Goal: Information Seeking & Learning: Find specific fact

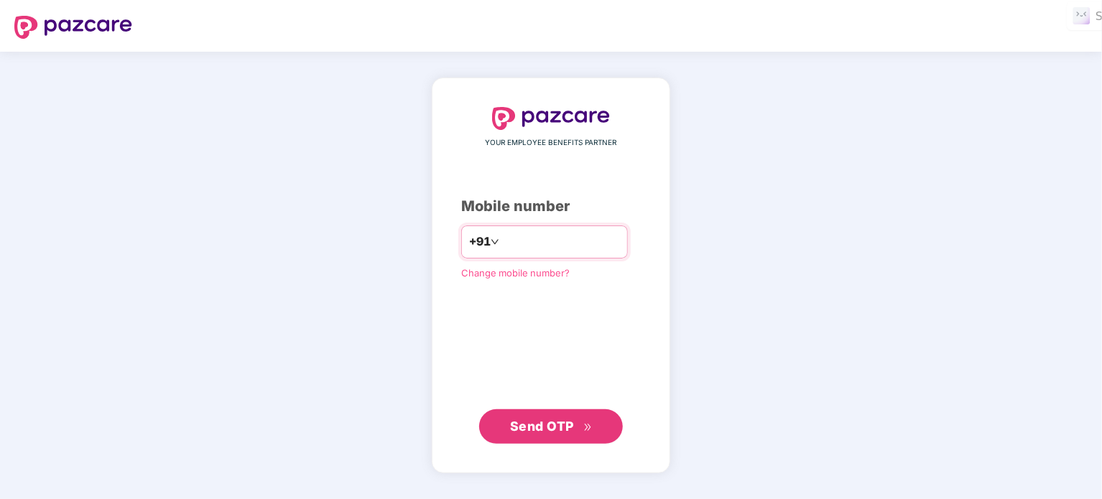
click at [515, 251] on input "number" at bounding box center [561, 242] width 118 height 23
type input "**********"
click at [545, 439] on button "Send OTP" at bounding box center [551, 426] width 144 height 34
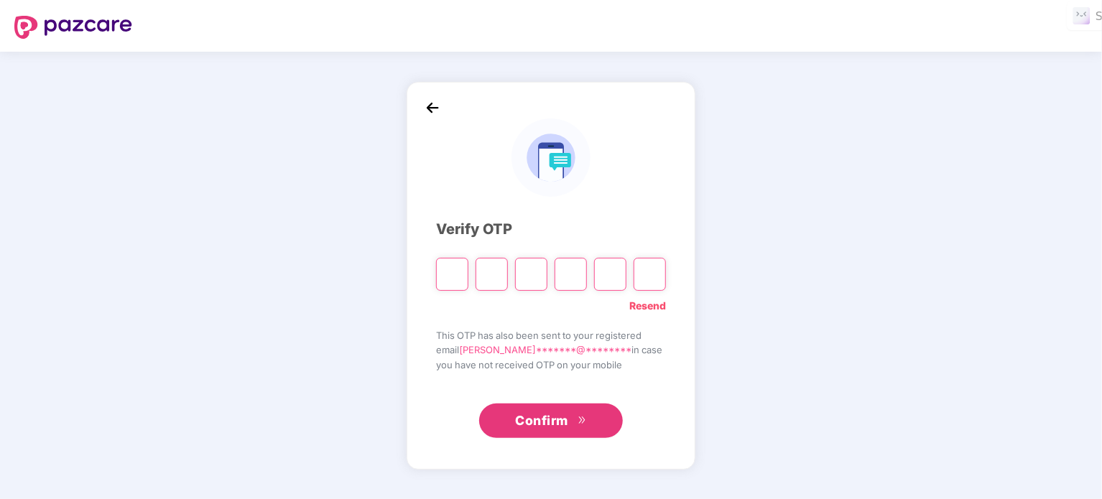
type input "*"
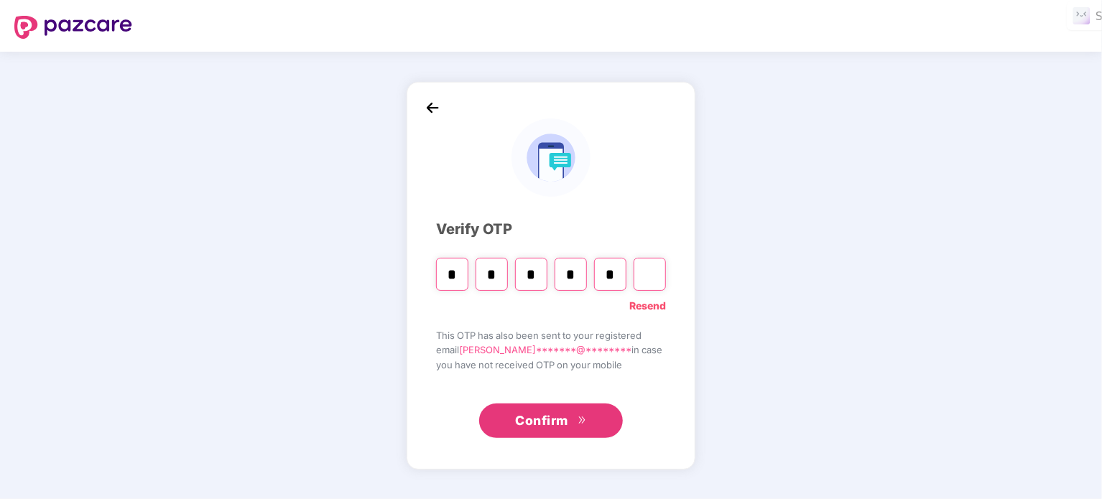
type input "*"
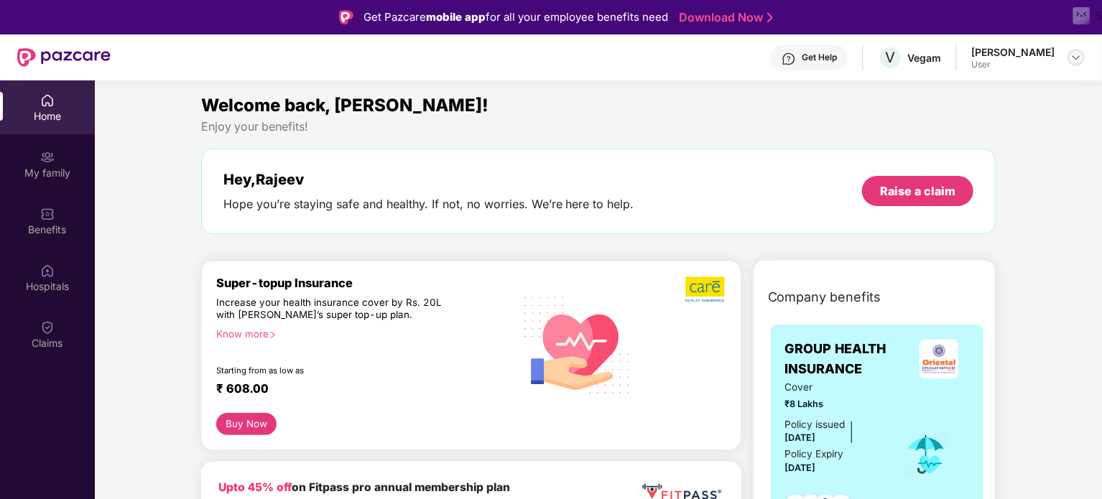
click at [1068, 57] on div at bounding box center [1076, 57] width 17 height 17
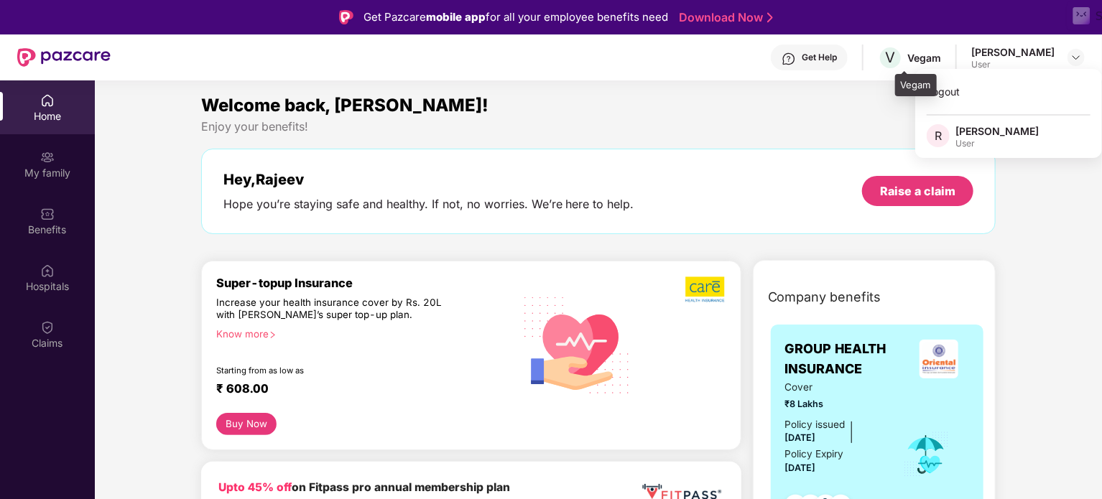
click at [941, 60] on div "Vegam" at bounding box center [925, 58] width 34 height 14
click at [940, 55] on div "Vegam" at bounding box center [925, 58] width 34 height 14
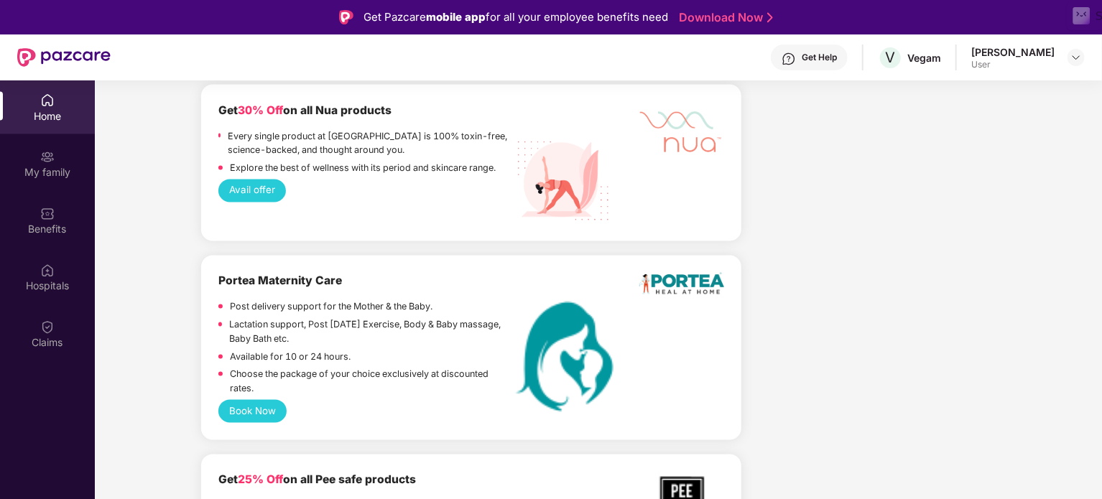
scroll to position [1748, 0]
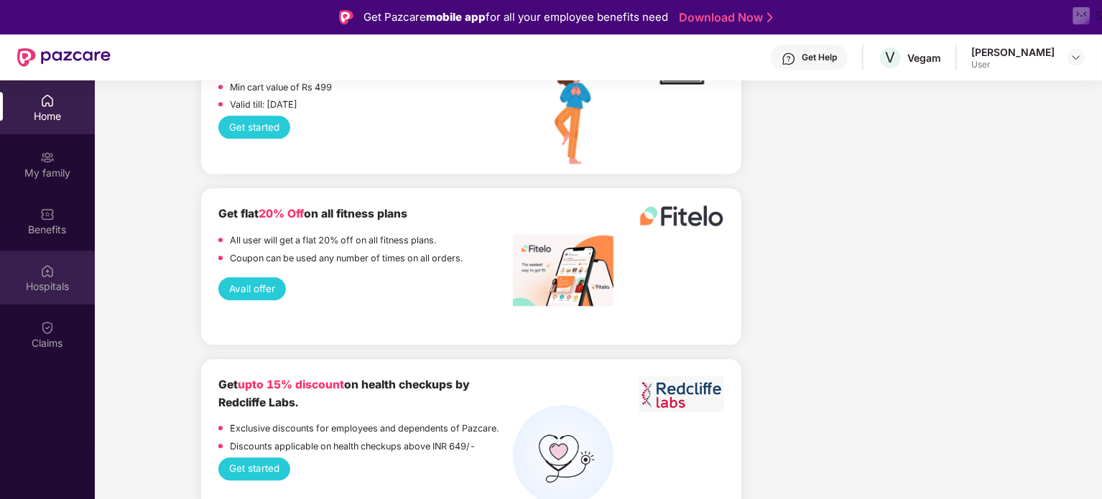
click at [47, 290] on div "Hospitals" at bounding box center [47, 287] width 95 height 14
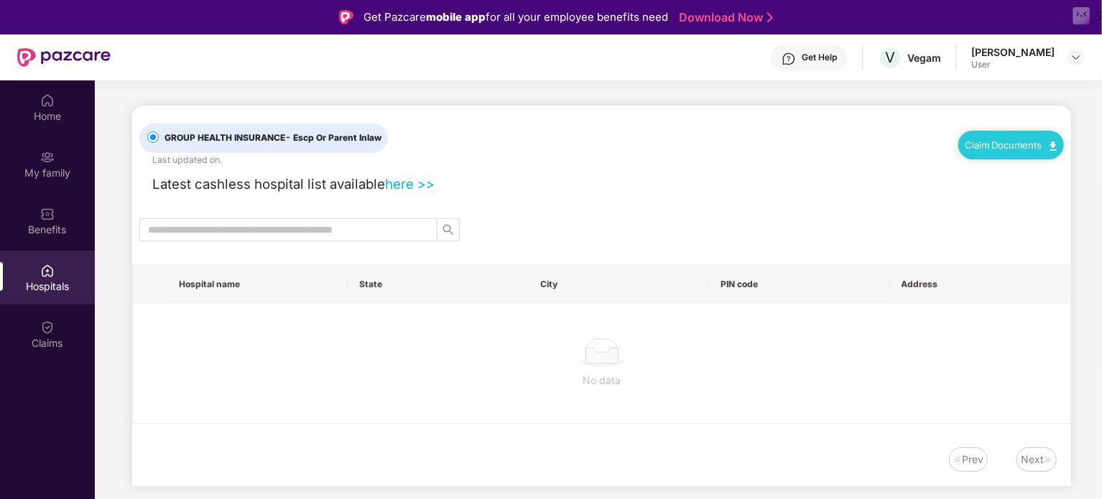
scroll to position [0, 0]
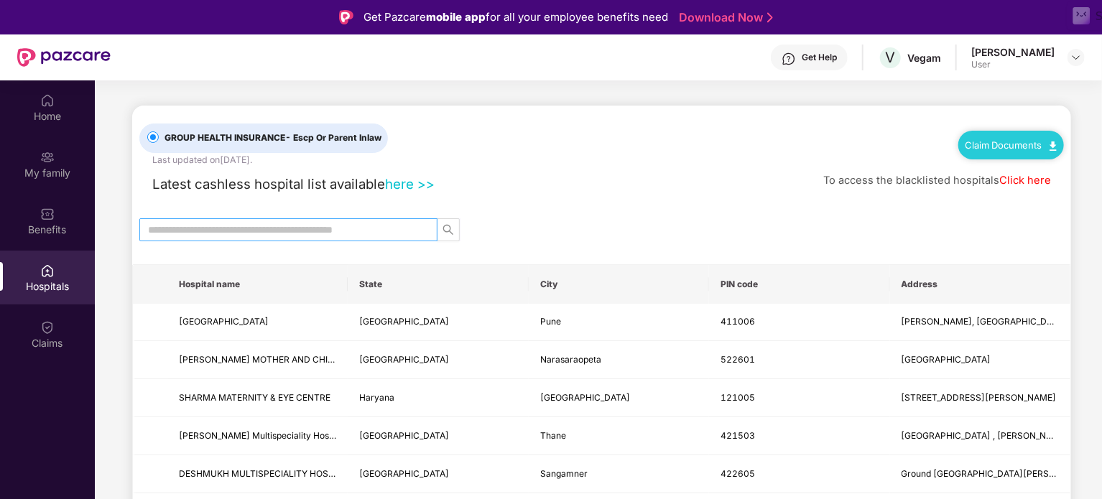
click at [333, 233] on input "text" at bounding box center [282, 230] width 269 height 16
type input "****"
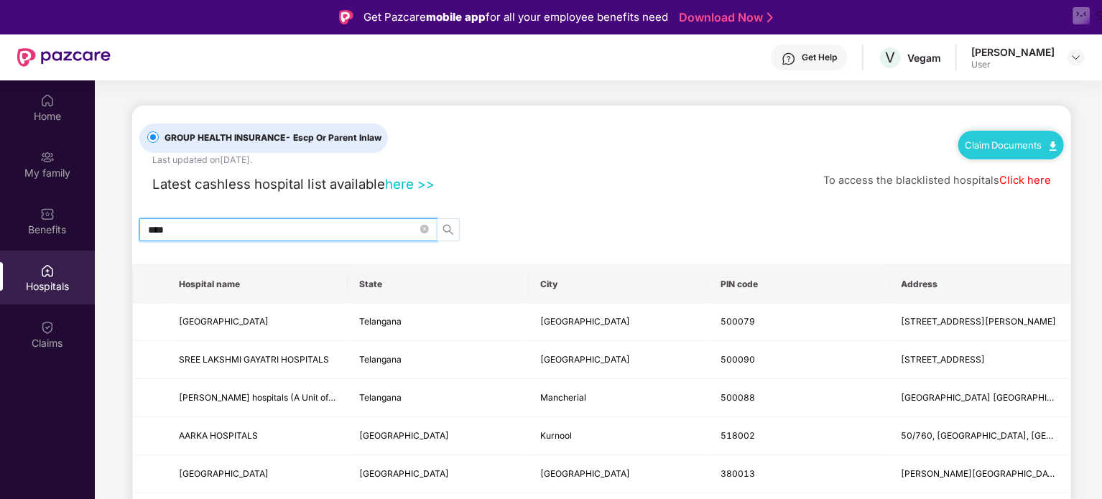
click at [445, 226] on icon "search" at bounding box center [448, 229] width 11 height 11
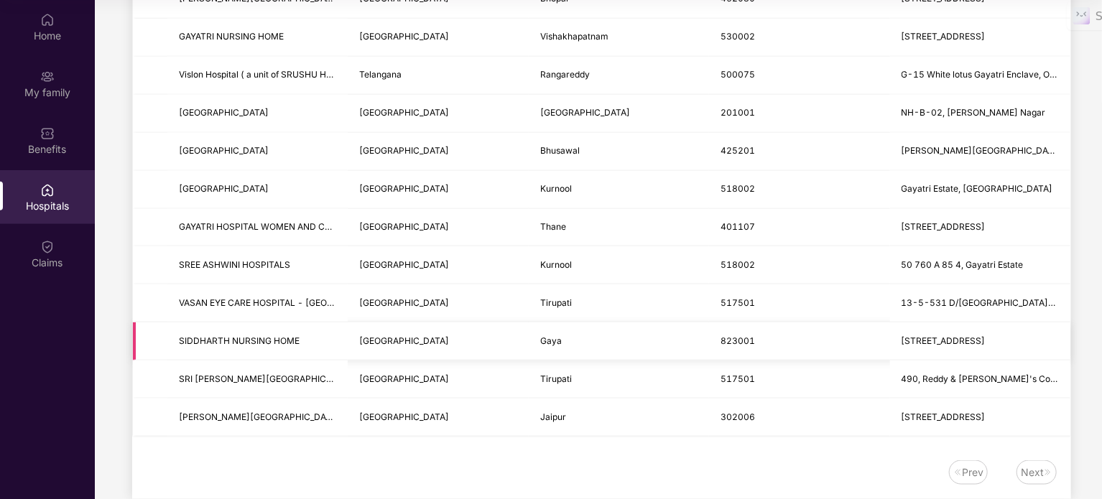
scroll to position [836, 0]
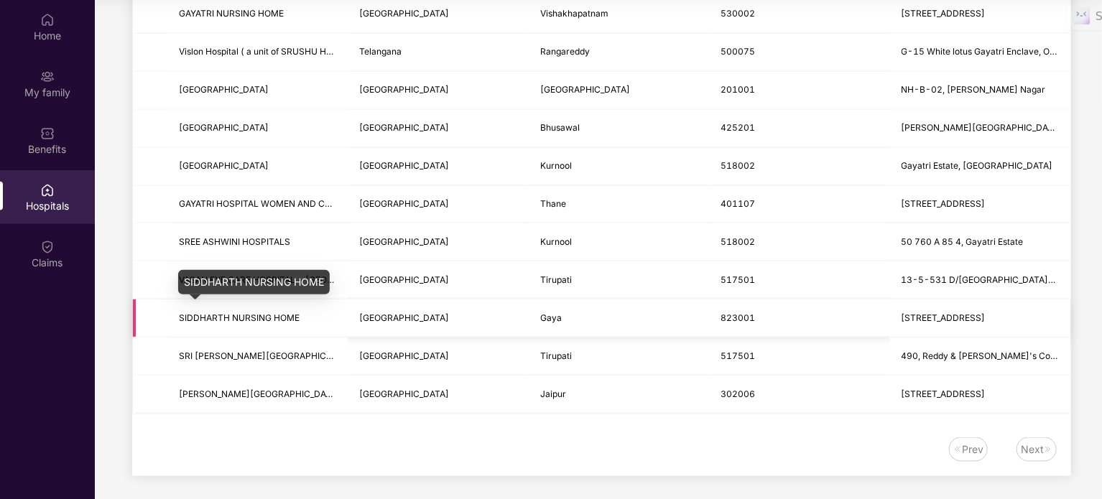
click at [288, 315] on span "SIDDHARTH NURSING HOME" at bounding box center [239, 318] width 121 height 11
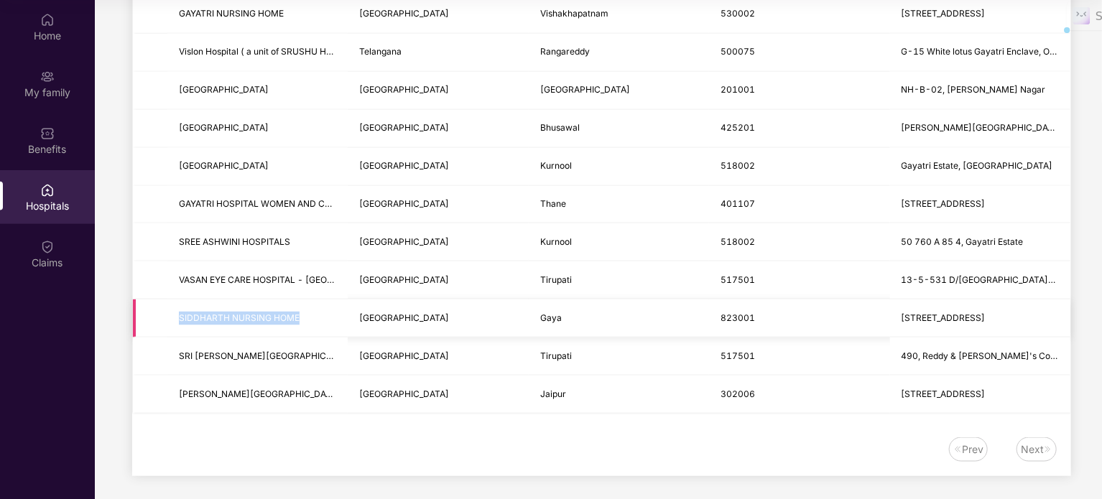
drag, startPoint x: 302, startPoint y: 308, endPoint x: 165, endPoint y: 297, distance: 137.7
click at [165, 300] on tr "[GEOGRAPHIC_DATA] HOME [GEOGRAPHIC_DATA] [GEOGRAPHIC_DATA] [STREET_ADDRESS]" at bounding box center [602, 319] width 938 height 38
copy span "SIDDHARTH NURSING HOME"
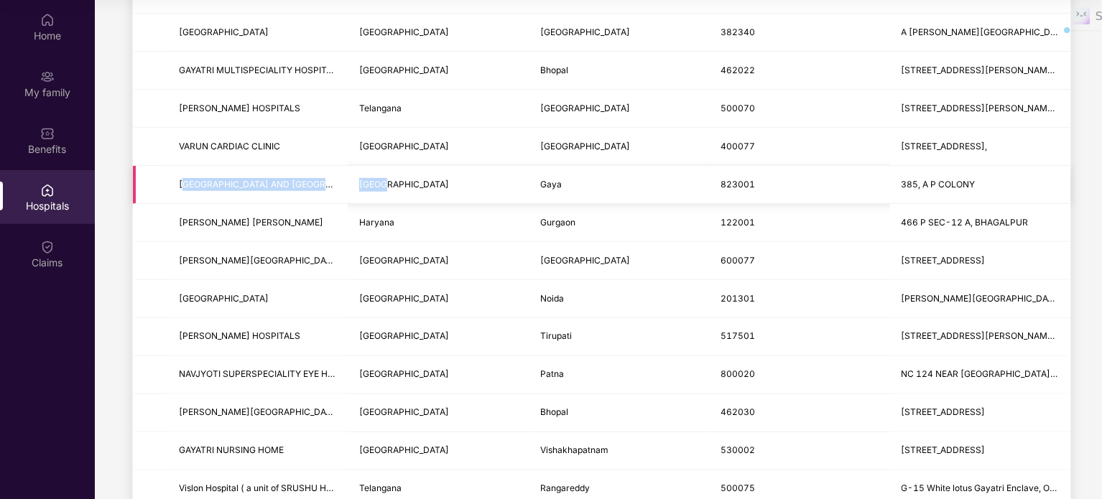
drag, startPoint x: 181, startPoint y: 180, endPoint x: 380, endPoint y: 176, distance: 199.1
click at [380, 176] on tr "[GEOGRAPHIC_DATA] AND [GEOGRAPHIC_DATA] 385, A P COLONY" at bounding box center [602, 185] width 938 height 38
click at [178, 173] on td "[GEOGRAPHIC_DATA] AND [GEOGRAPHIC_DATA]" at bounding box center [257, 185] width 180 height 38
drag, startPoint x: 179, startPoint y: 173, endPoint x: 330, endPoint y: 188, distance: 151.7
click at [343, 183] on td "[GEOGRAPHIC_DATA] AND [GEOGRAPHIC_DATA]" at bounding box center [257, 185] width 180 height 38
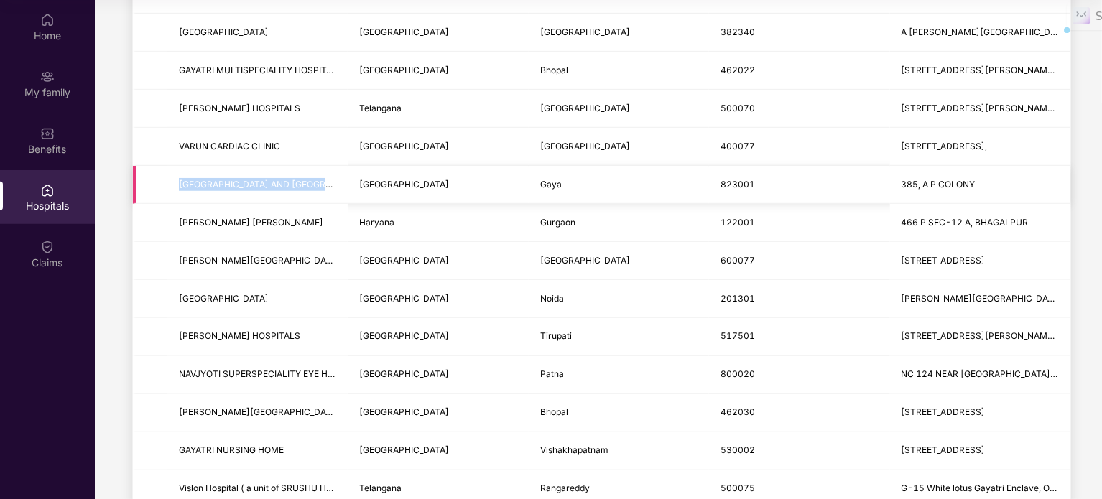
click at [320, 192] on td "[GEOGRAPHIC_DATA] AND [GEOGRAPHIC_DATA]" at bounding box center [257, 185] width 180 height 38
click at [264, 186] on span "[GEOGRAPHIC_DATA] AND [GEOGRAPHIC_DATA]" at bounding box center [280, 184] width 203 height 11
drag, startPoint x: 169, startPoint y: 174, endPoint x: 363, endPoint y: 198, distance: 195.5
click at [363, 198] on tr "[GEOGRAPHIC_DATA] AND [GEOGRAPHIC_DATA] 385, A P COLONY" at bounding box center [602, 185] width 938 height 38
copy tr "[GEOGRAPHIC_DATA] AND [GEOGRAPHIC_DATA]"
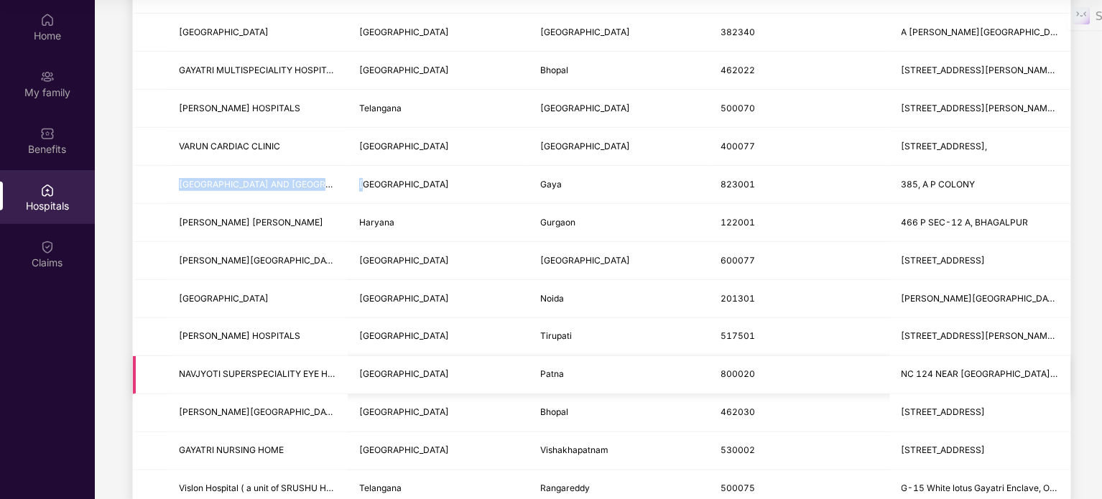
scroll to position [836, 0]
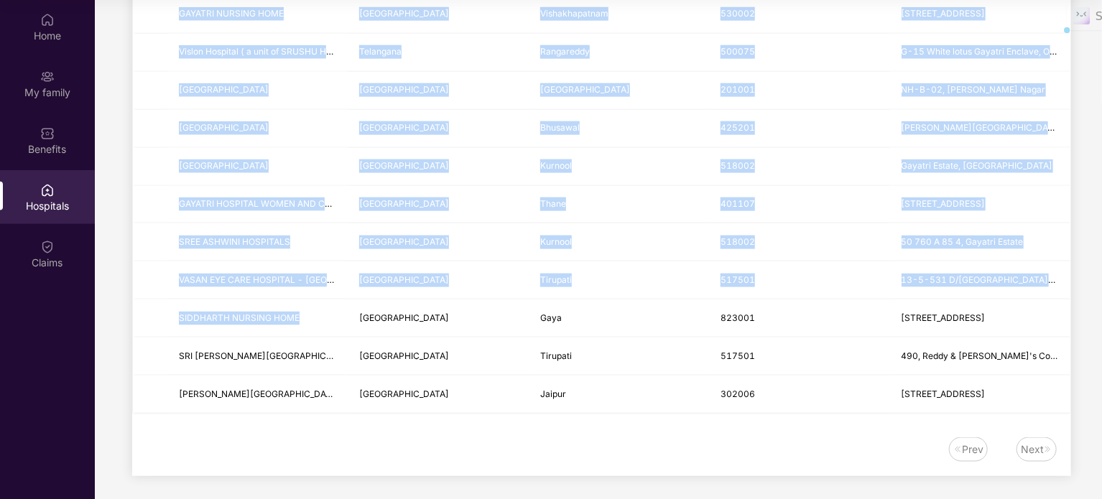
drag, startPoint x: 301, startPoint y: 308, endPoint x: 115, endPoint y: 303, distance: 186.2
click at [249, 316] on span "SIDDHARTH NURSING HOME" at bounding box center [239, 318] width 121 height 11
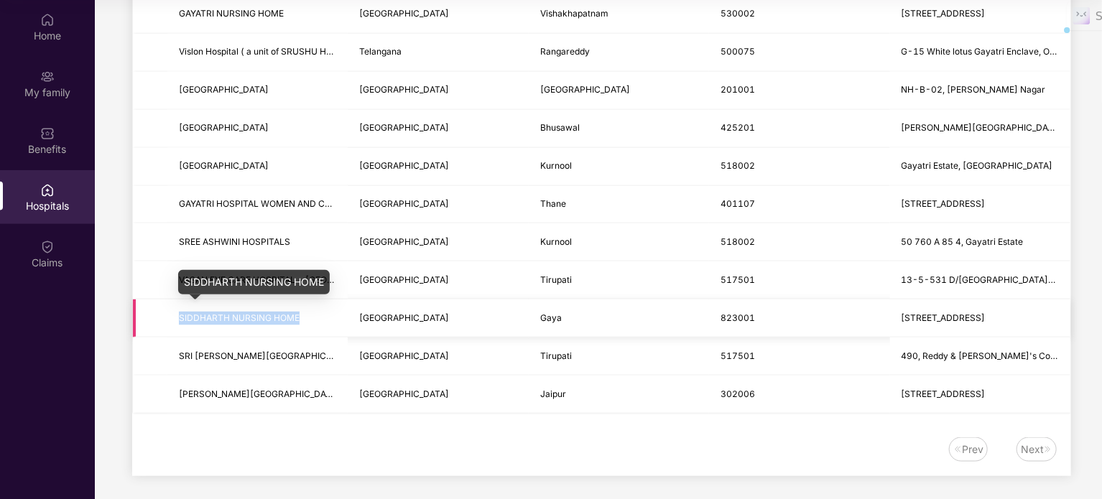
drag, startPoint x: 318, startPoint y: 312, endPoint x: 172, endPoint y: 309, distance: 145.9
click at [172, 309] on td "SIDDHARTH NURSING HOME" at bounding box center [257, 319] width 180 height 38
copy span "SIDDHARTH NURSING HOME"
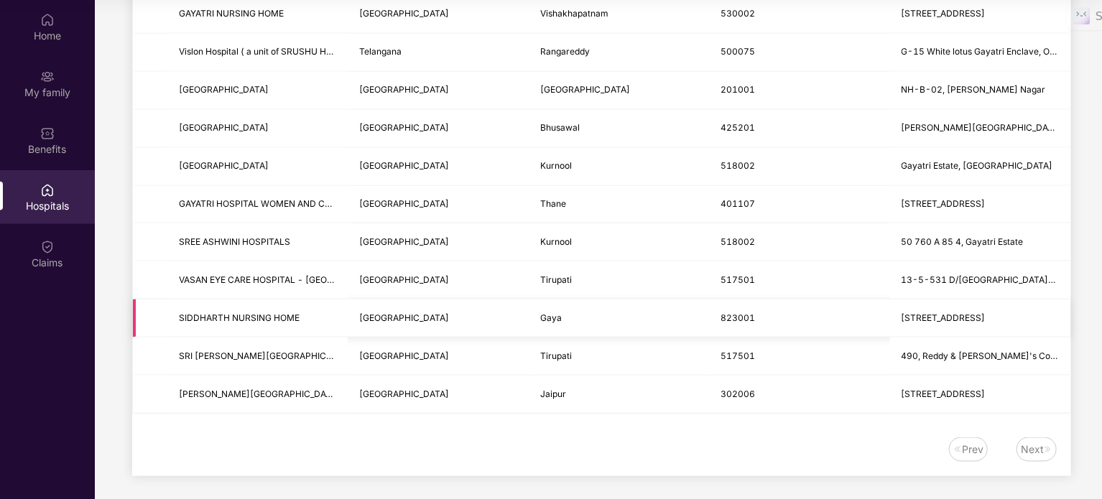
drag, startPoint x: 869, startPoint y: 305, endPoint x: 890, endPoint y: 310, distance: 20.6
click at [871, 307] on td "823001" at bounding box center [799, 319] width 180 height 38
drag, startPoint x: 895, startPoint y: 310, endPoint x: 1026, endPoint y: 318, distance: 131.7
click at [1026, 318] on td "[STREET_ADDRESS]" at bounding box center [980, 319] width 180 height 38
click at [986, 314] on span "[STREET_ADDRESS]" at bounding box center [944, 318] width 84 height 11
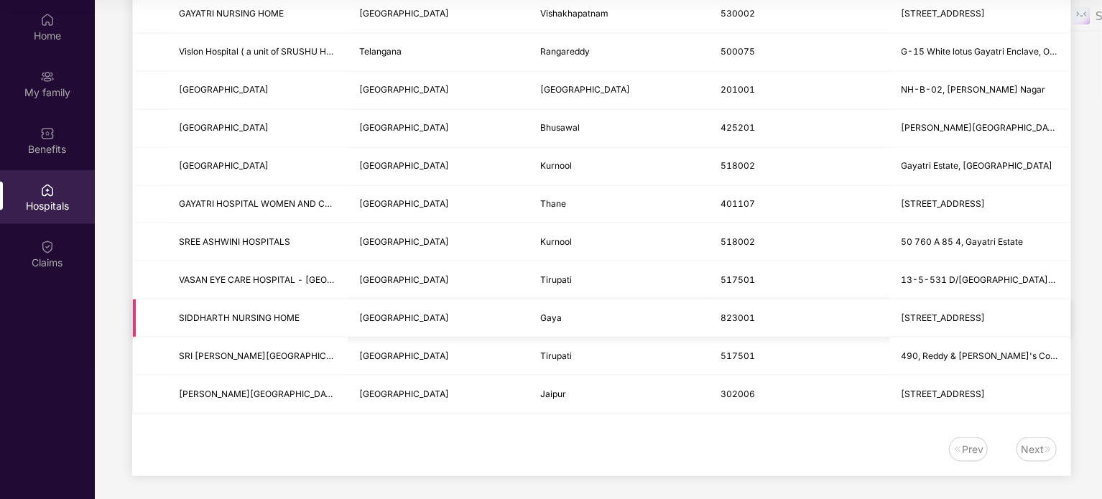
click at [263, 315] on span "SIDDHARTH NURSING HOME" at bounding box center [239, 318] width 121 height 11
drag, startPoint x: 304, startPoint y: 313, endPoint x: 170, endPoint y: 309, distance: 133.7
click at [170, 310] on td "SIDDHARTH NURSING HOME" at bounding box center [257, 319] width 180 height 38
copy span "SIDDHARTH NURSING HOME"
click at [342, 303] on td "SIDDHARTH NURSING HOME" at bounding box center [257, 319] width 180 height 38
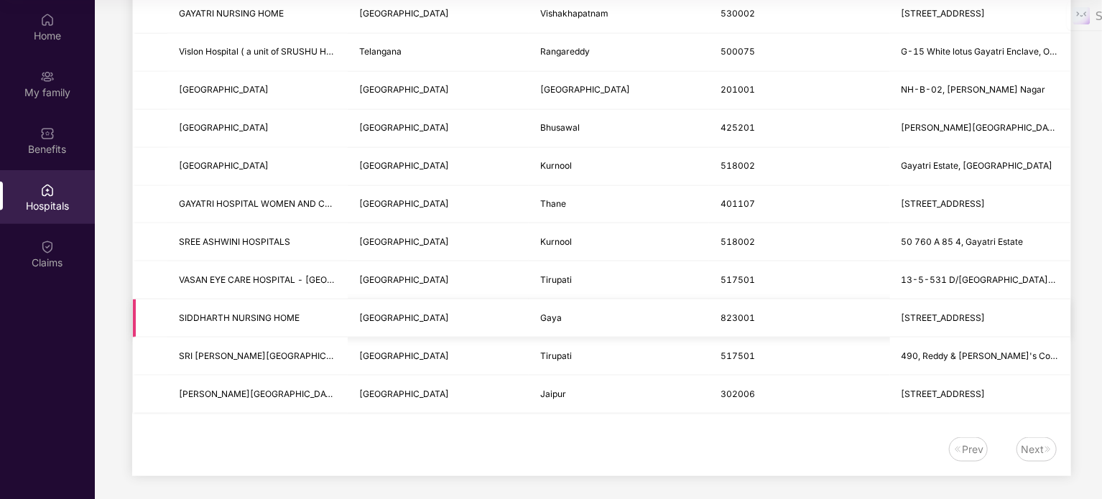
click at [308, 313] on span "SIDDHARTH NURSING HOME" at bounding box center [257, 319] width 157 height 14
click at [966, 318] on span "[STREET_ADDRESS]" at bounding box center [944, 318] width 84 height 11
